Goal: Task Accomplishment & Management: Manage account settings

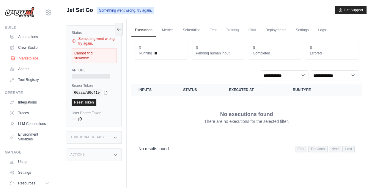
scroll to position [0, 0]
click at [29, 98] on link "Integrations" at bounding box center [30, 102] width 45 height 10
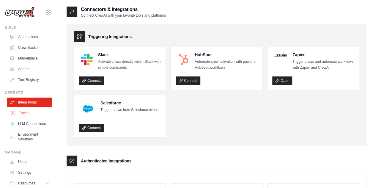
click at [22, 115] on link "Traces" at bounding box center [30, 113] width 45 height 10
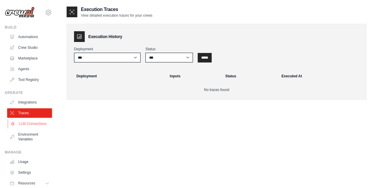
click at [33, 127] on link "LLM Connections" at bounding box center [30, 124] width 45 height 10
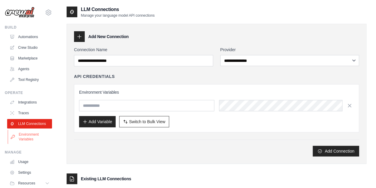
click at [33, 134] on link "Environment Variables" at bounding box center [30, 137] width 45 height 14
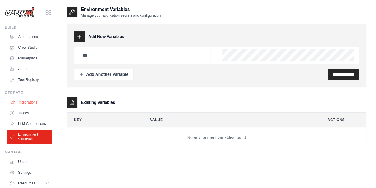
scroll to position [25, 0]
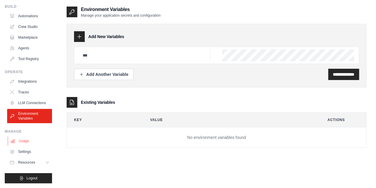
click at [20, 139] on link "Usage" at bounding box center [30, 141] width 45 height 10
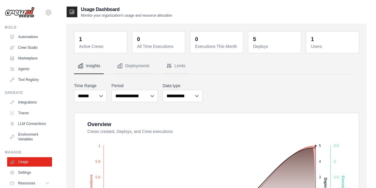
click at [96, 48] on dt "Active Crews" at bounding box center [101, 46] width 44 height 6
click at [146, 68] on button "Deployments" at bounding box center [133, 66] width 40 height 16
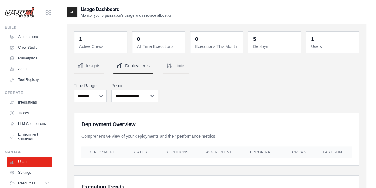
click at [311, 47] on dt "Users" at bounding box center [333, 46] width 44 height 6
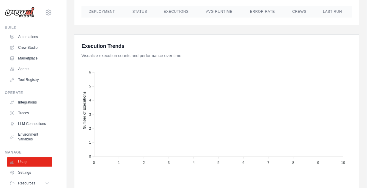
scroll to position [25, 0]
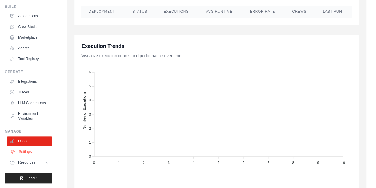
click at [27, 150] on link "Settings" at bounding box center [30, 152] width 45 height 10
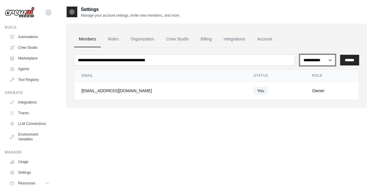
click at [322, 57] on select "**********" at bounding box center [318, 59] width 36 height 11
click at [314, 29] on div "**********" at bounding box center [217, 66] width 300 height 84
click at [45, 15] on icon at bounding box center [48, 12] width 7 height 7
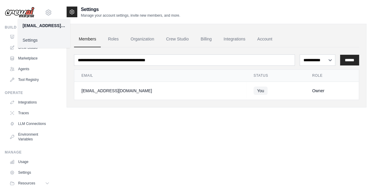
click at [43, 25] on div "[EMAIL_ADDRESS][DOMAIN_NAME]" at bounding box center [44, 26] width 43 height 6
click at [35, 39] on link "Settings" at bounding box center [44, 40] width 52 height 11
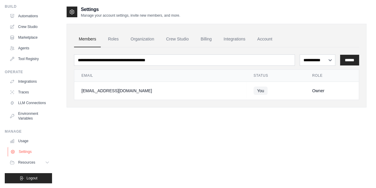
scroll to position [25, 0]
click at [31, 78] on link "Integrations" at bounding box center [30, 82] width 45 height 10
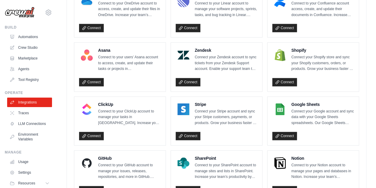
scroll to position [416, 0]
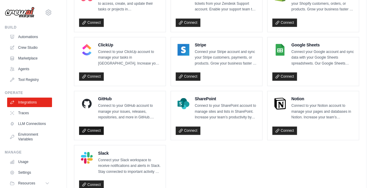
click at [97, 129] on link "Connect" at bounding box center [91, 130] width 25 height 8
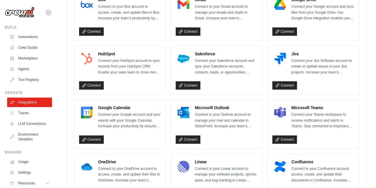
scroll to position [178, 0]
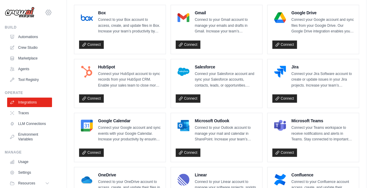
click at [45, 10] on icon at bounding box center [48, 12] width 7 height 7
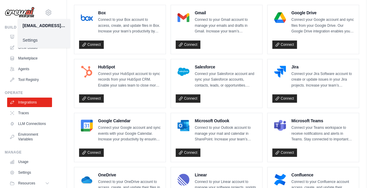
click at [35, 38] on link "Settings" at bounding box center [44, 40] width 52 height 11
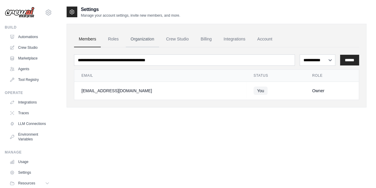
click at [155, 41] on link "Organization" at bounding box center [142, 39] width 33 height 16
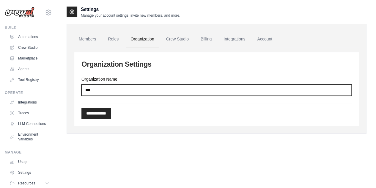
click at [111, 89] on input "***" at bounding box center [216, 89] width 270 height 11
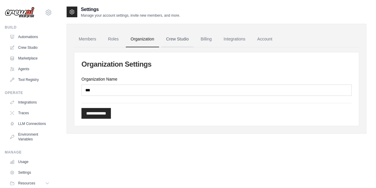
click at [173, 41] on link "Crew Studio" at bounding box center [178, 39] width 32 height 16
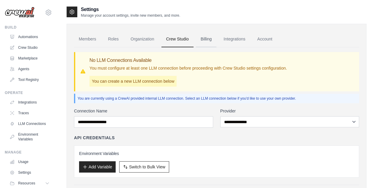
click at [210, 35] on link "Billing" at bounding box center [206, 39] width 21 height 16
click at [230, 41] on link "Integrations" at bounding box center [234, 39] width 31 height 16
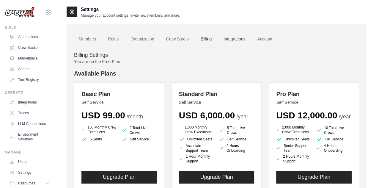
click at [232, 39] on link "Integrations" at bounding box center [234, 39] width 31 height 16
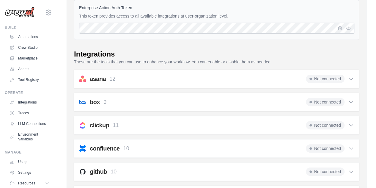
scroll to position [149, 0]
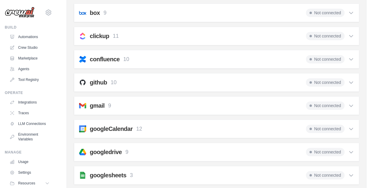
click at [346, 83] on div "Not connected" at bounding box center [330, 82] width 48 height 8
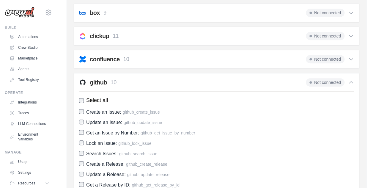
click at [84, 99] on label "Select all" at bounding box center [216, 100] width 275 height 8
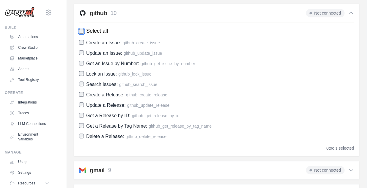
scroll to position [208, 0]
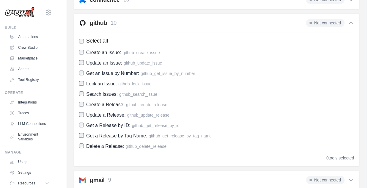
click at [315, 24] on span "Not connected" at bounding box center [325, 23] width 39 height 8
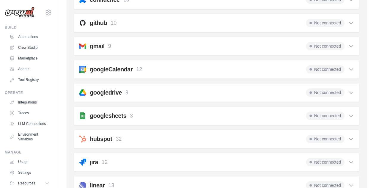
click at [313, 25] on span "Not connected" at bounding box center [325, 23] width 39 height 8
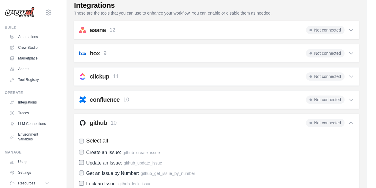
scroll to position [89, 0]
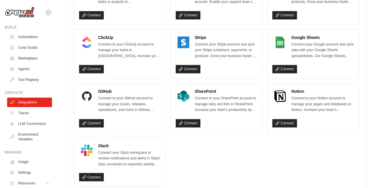
scroll to position [424, 0]
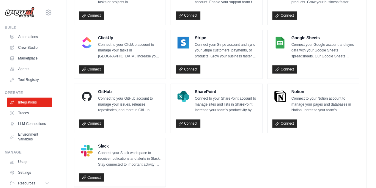
click at [127, 117] on div "Connect" at bounding box center [120, 122] width 82 height 11
click at [108, 90] on h4 "GitHub" at bounding box center [129, 92] width 63 height 6
click at [98, 123] on link "Connect" at bounding box center [91, 123] width 25 height 8
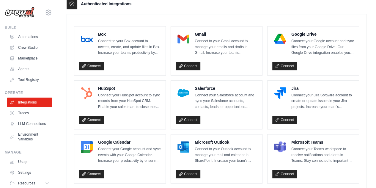
scroll to position [96, 0]
